Goal: Task Accomplishment & Management: Manage account settings

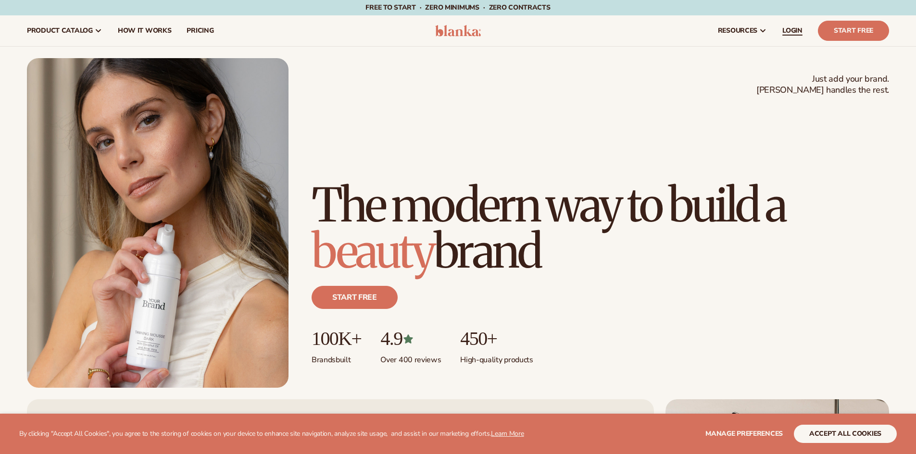
click at [795, 28] on span "LOGIN" at bounding box center [792, 31] width 20 height 8
click at [779, 28] on link "LOGIN" at bounding box center [792, 30] width 36 height 31
